Goal: Task Accomplishment & Management: Use online tool/utility

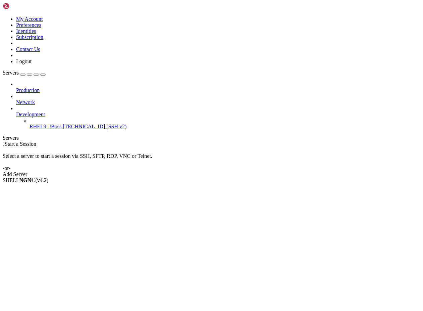
click at [37, 123] on span "RHEL9_JBoss" at bounding box center [46, 126] width 32 height 6
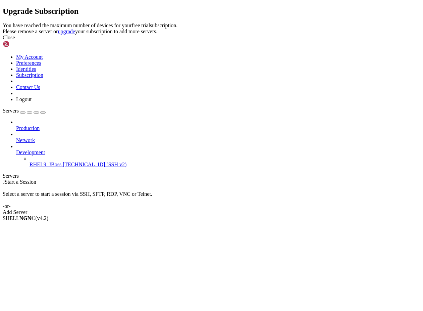
click at [3, 22] on icon at bounding box center [3, 22] width 0 height 0
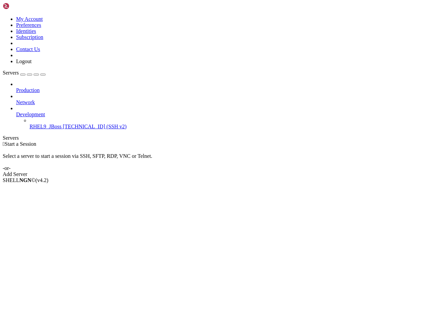
click at [63, 123] on span "[TECHNICAL_ID] (SSH v2)" at bounding box center [95, 126] width 64 height 6
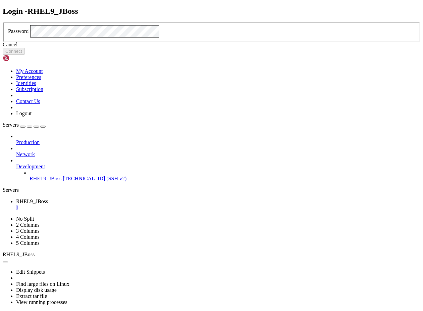
click at [101, 55] on div "Login - RHEL9_JBoss Password Cancel Connect" at bounding box center [212, 31] width 418 height 48
click button "Connect" at bounding box center [14, 51] width 22 height 7
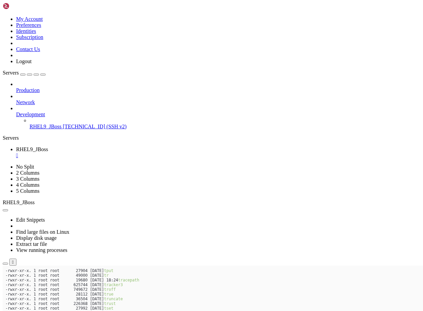
scroll to position [4339, 0]
click at [73, 130] on div "Production Network Development RHEL9_JBoss 65.1.107.126 (SSH v2)" at bounding box center [212, 105] width 418 height 48
